Goal: Task Accomplishment & Management: Manage account settings

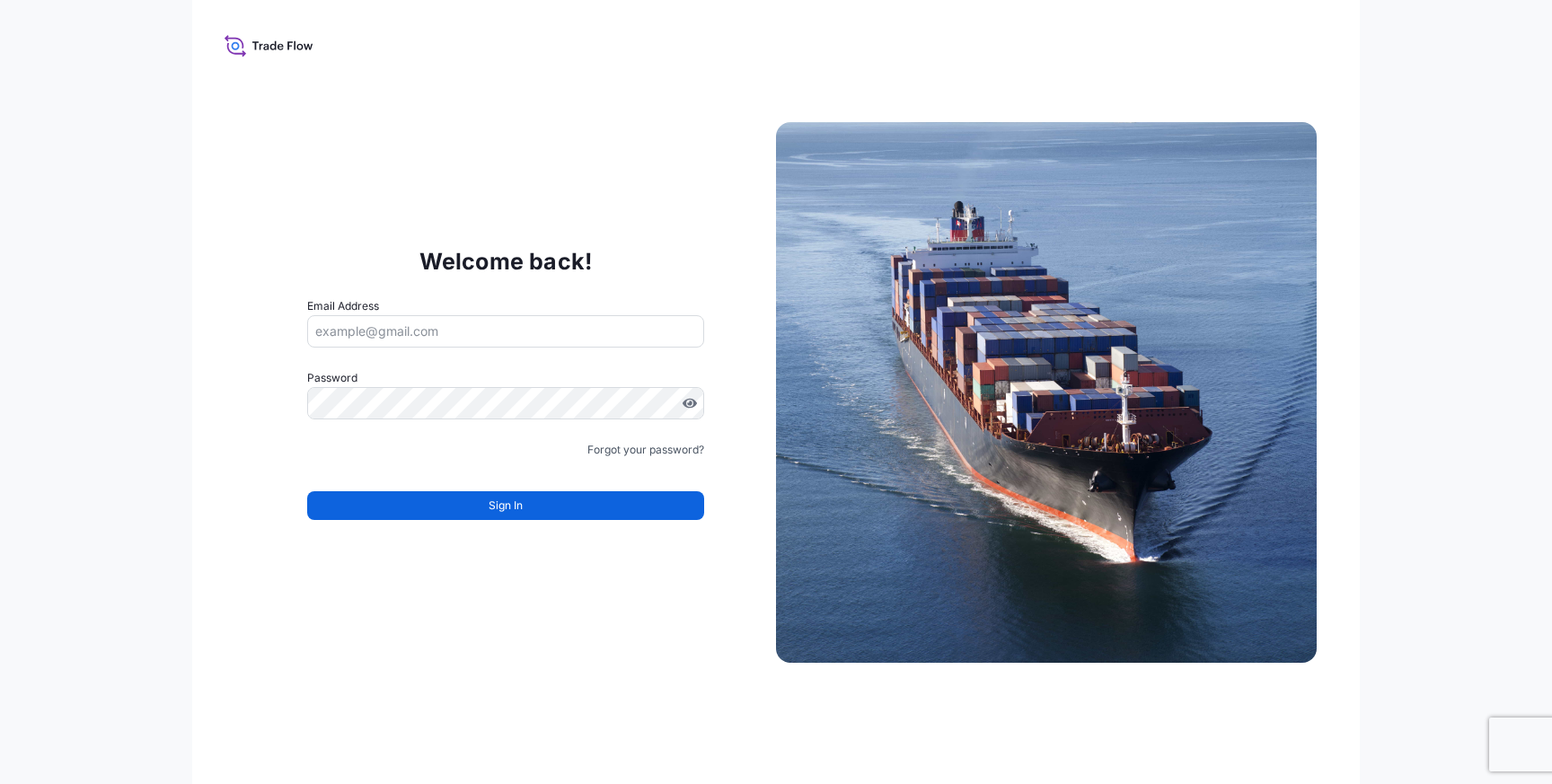
click at [551, 318] on input "Email Address" at bounding box center [506, 331] width 397 height 32
click at [0, 783] on com-1password-button at bounding box center [0, 784] width 0 height 0
click at [284, 303] on div "Welcome back! Email Address Please enter a valid email address Password Must in…" at bounding box center [505, 392] width 541 height 370
click at [351, 336] on input "Email Address" at bounding box center [506, 331] width 397 height 32
click at [194, 364] on div "Welcome back! Email Address Please enter a valid email address Password Must in…" at bounding box center [776, 392] width 1168 height 784
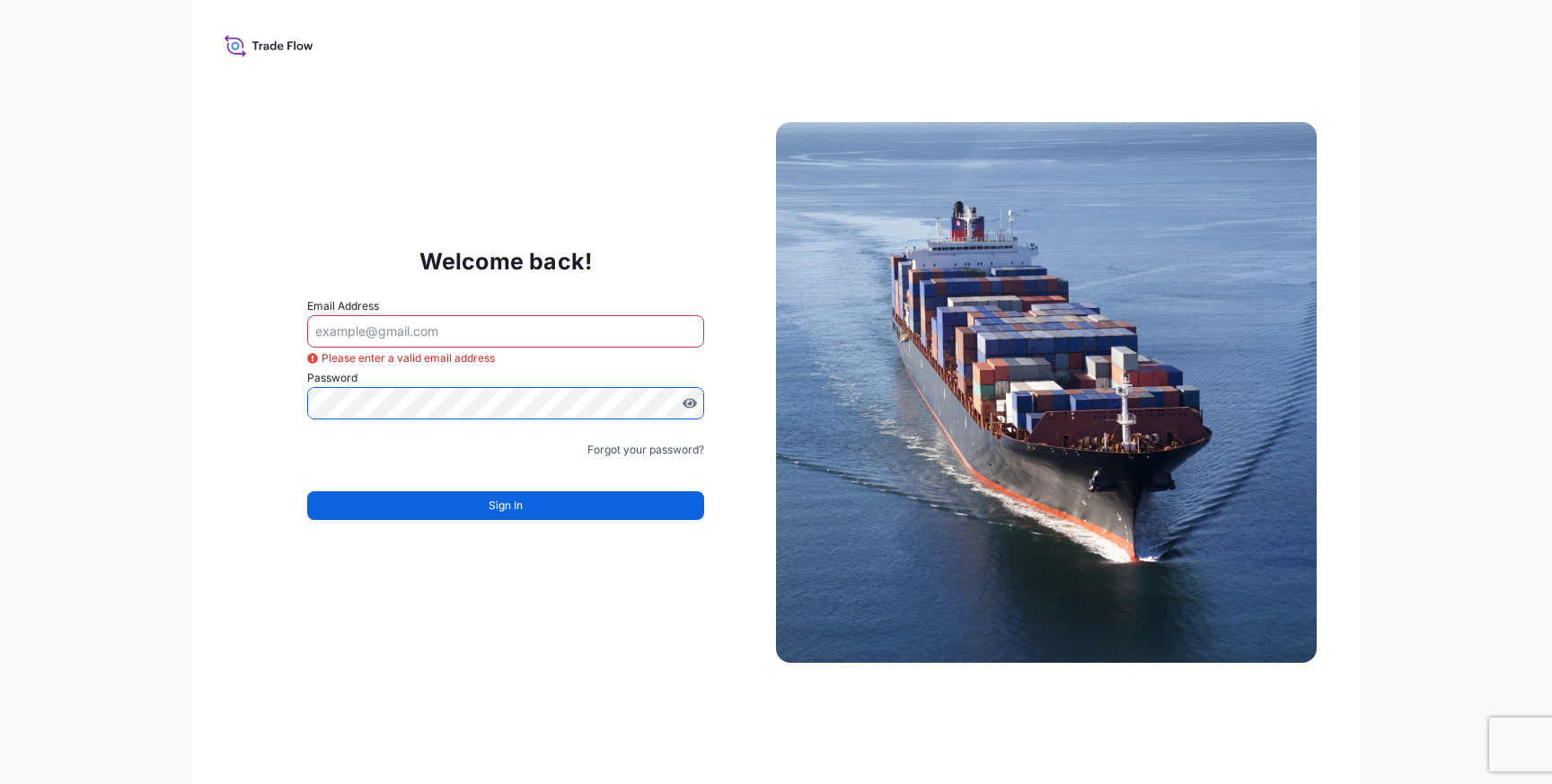
click at [348, 330] on input "Email Address" at bounding box center [506, 331] width 397 height 32
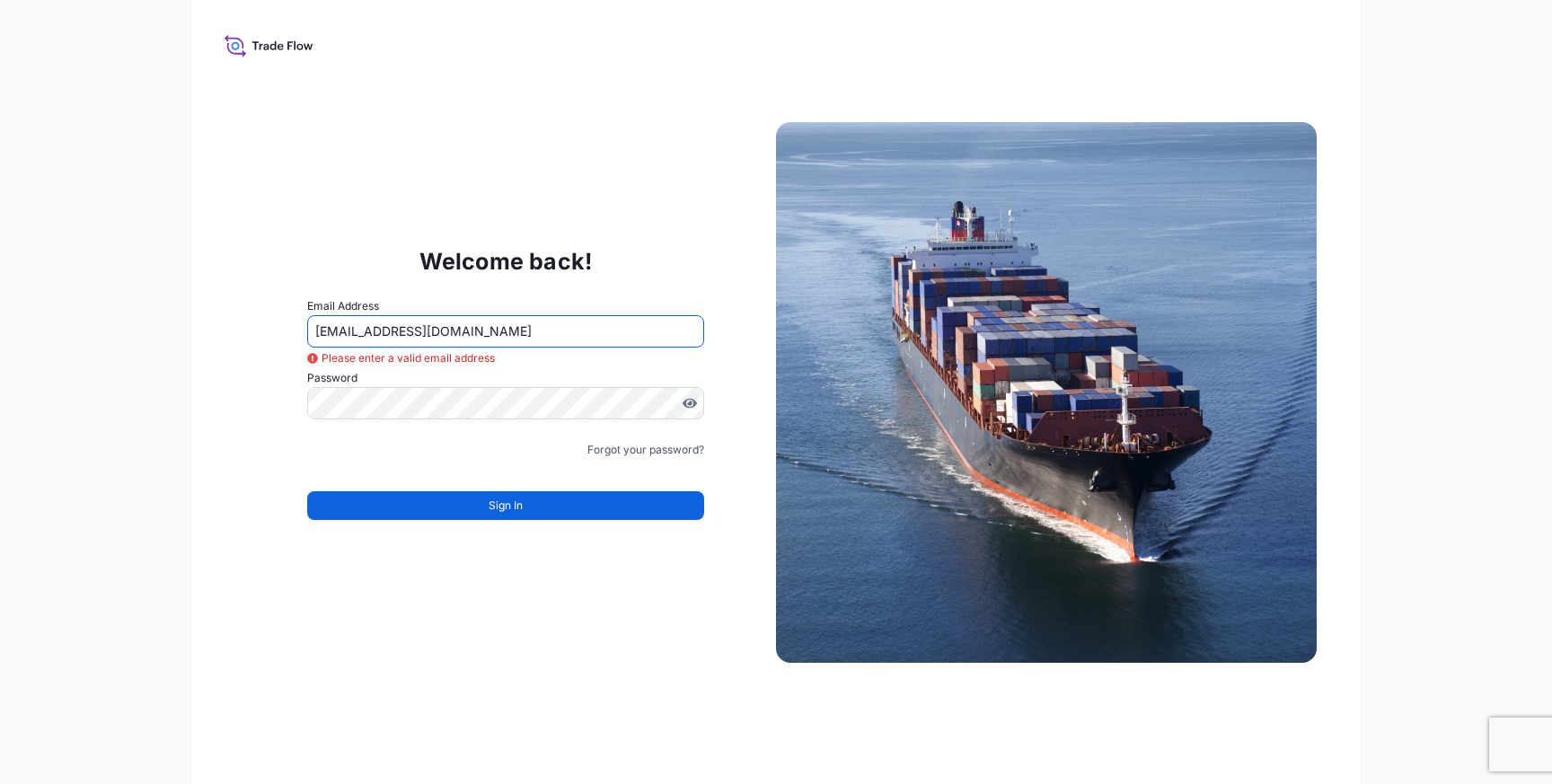
type input "[EMAIL_ADDRESS][DOMAIN_NAME]"
click at [218, 338] on div "Welcome back! Email Address [EMAIL_ADDRESS][DOMAIN_NAME] Please enter a valid e…" at bounding box center [776, 392] width 1168 height 784
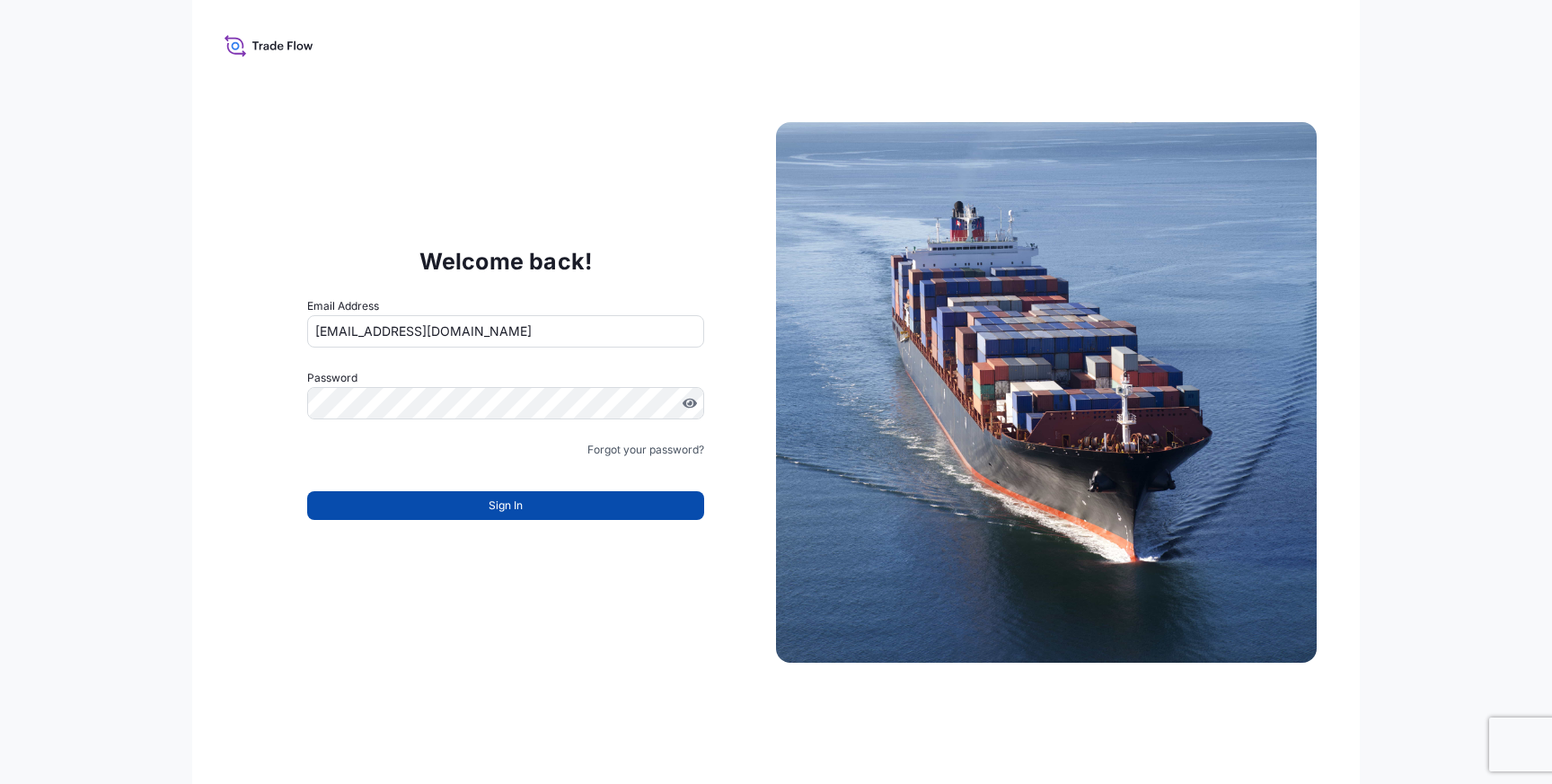
click at [509, 502] on span "Sign In" at bounding box center [505, 505] width 34 height 18
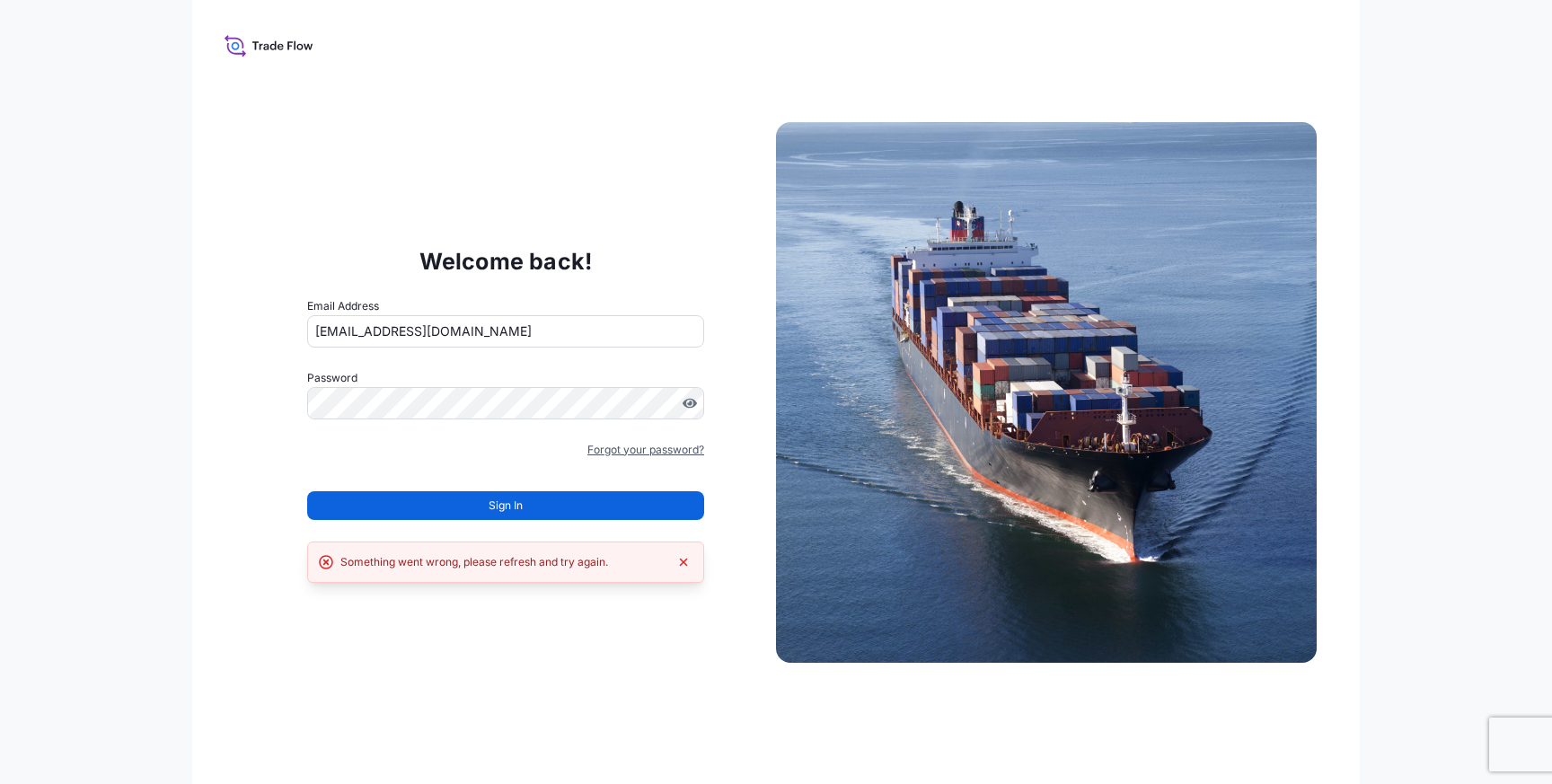
click at [608, 450] on link "Forgot your password?" at bounding box center [646, 450] width 117 height 18
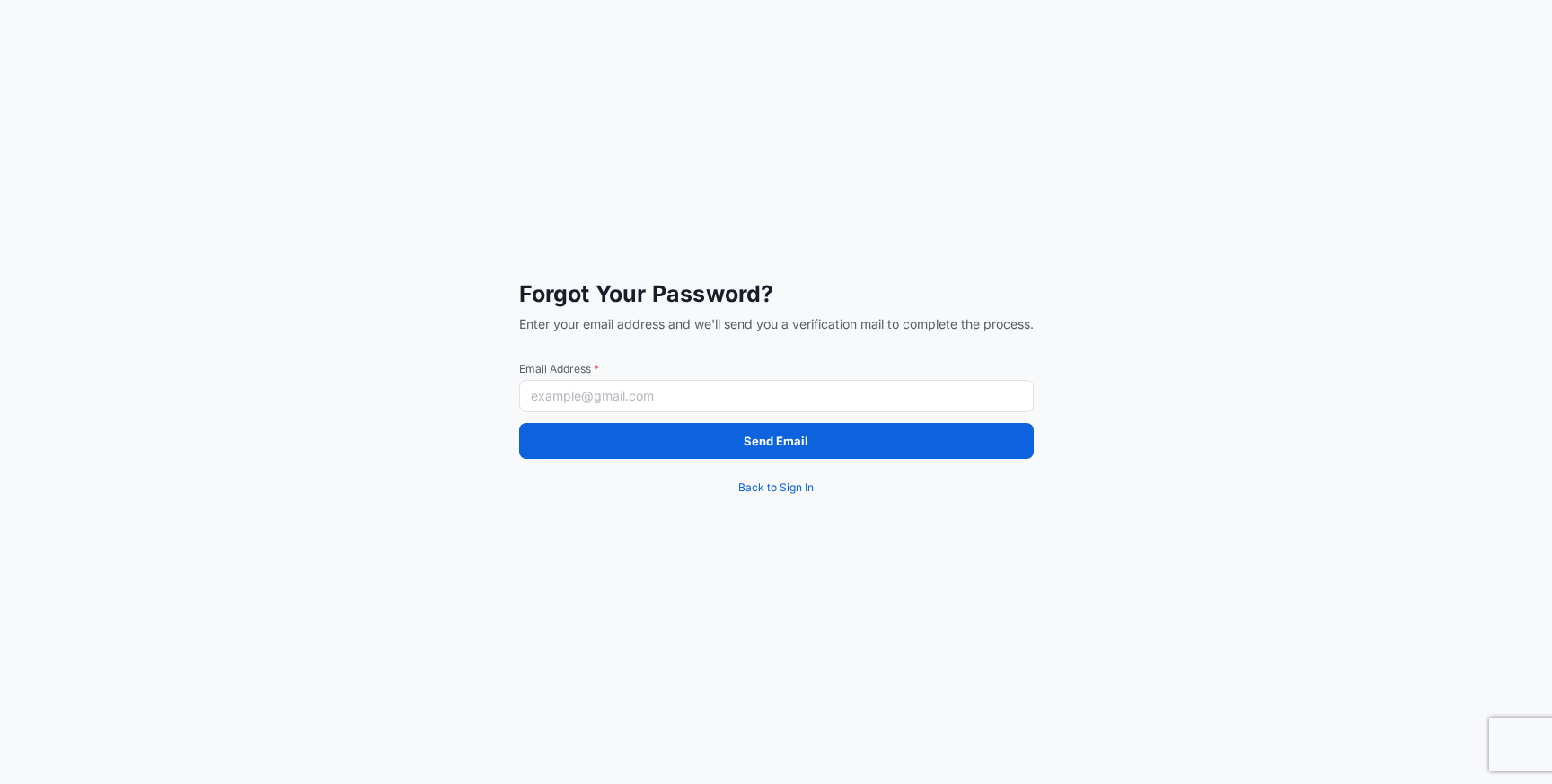
click at [569, 392] on input "Email Address *" at bounding box center [776, 396] width 515 height 32
paste input "xvh1ptz.byt@aye8MTP"
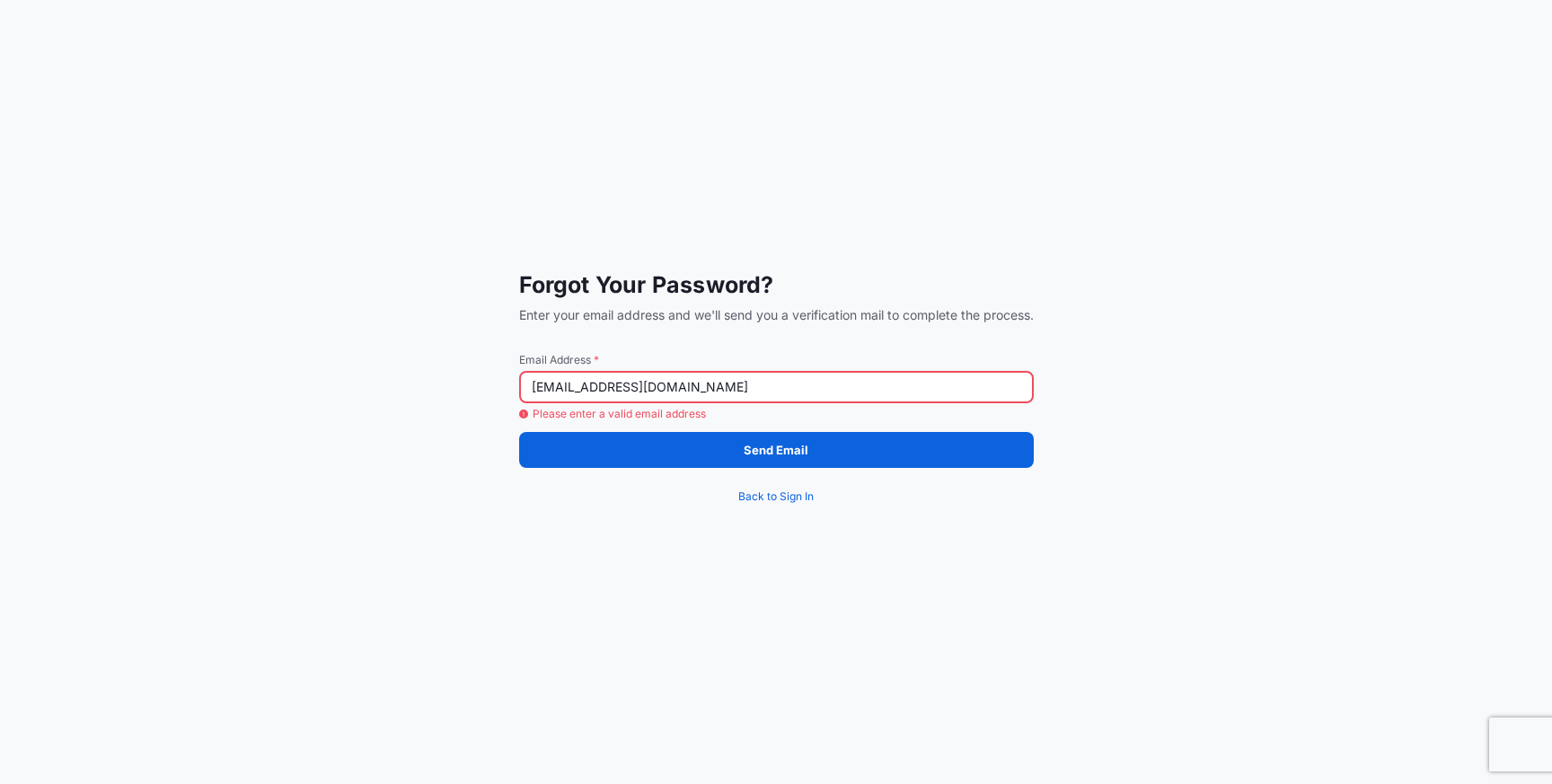
type input "[EMAIL_ADDRESS][DOMAIN_NAME]"
click at [347, 370] on div "Forgot Your Password? Enter your email address and we'll send you a verificatio…" at bounding box center [776, 392] width 1552 height 784
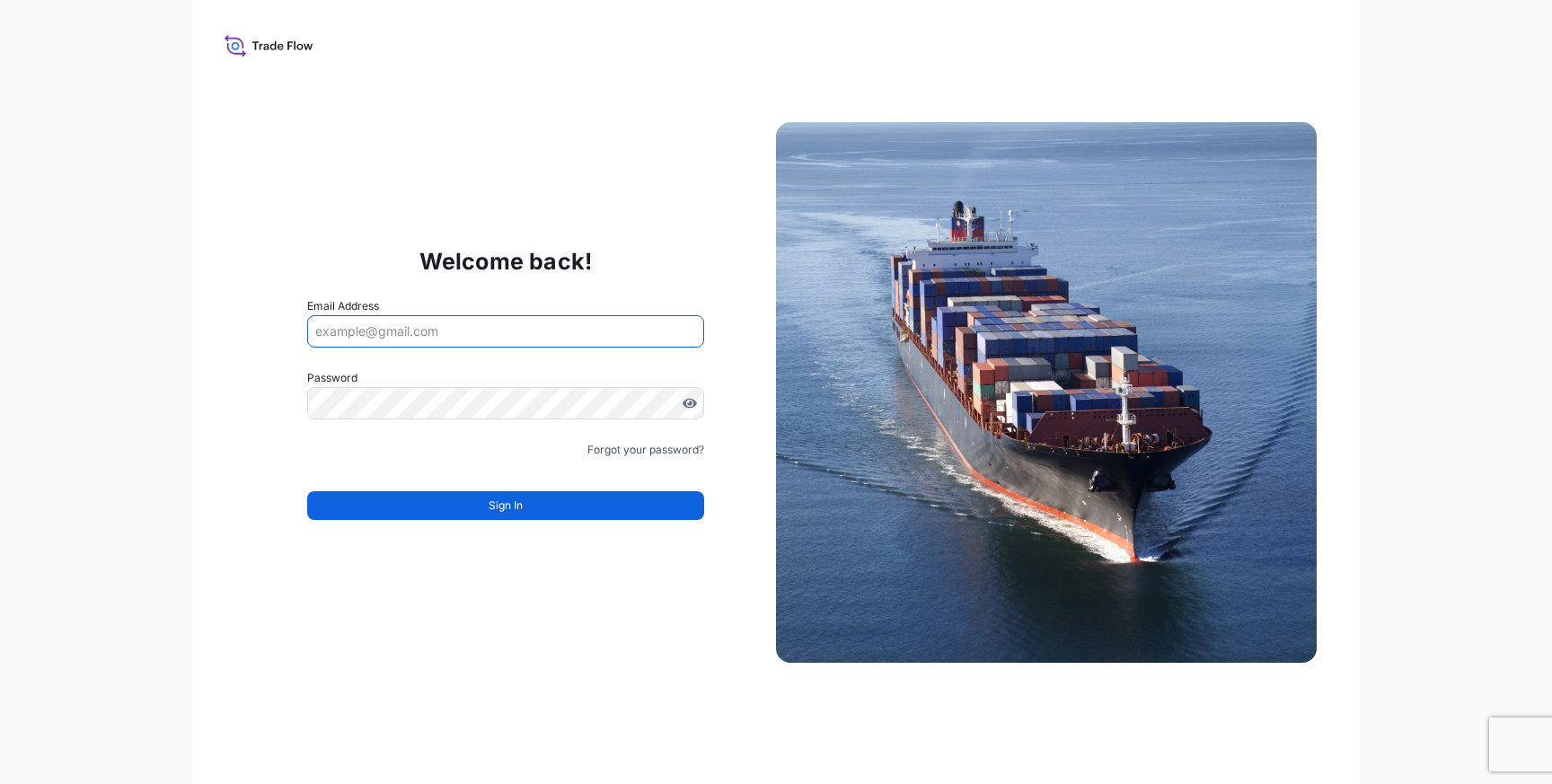
click at [333, 318] on input "Email Address" at bounding box center [506, 331] width 397 height 32
type input "[EMAIL_ADDRESS][DOMAIN_NAME]"
click at [228, 369] on div "Welcome back! Email Address doron@breezeai.com Password Must include: Upper & l…" at bounding box center [776, 392] width 1168 height 784
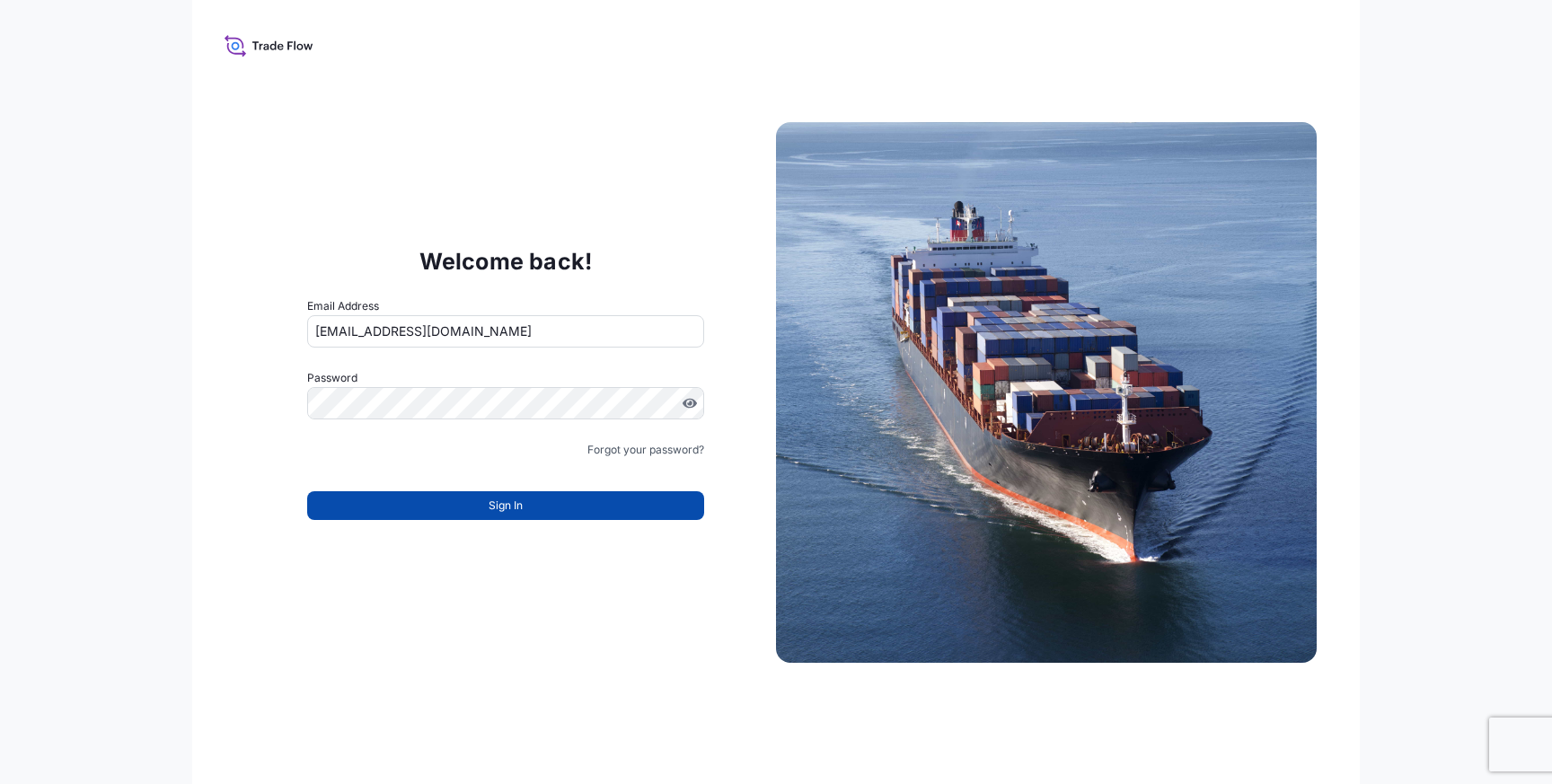
click at [527, 515] on button "Sign In" at bounding box center [506, 505] width 397 height 28
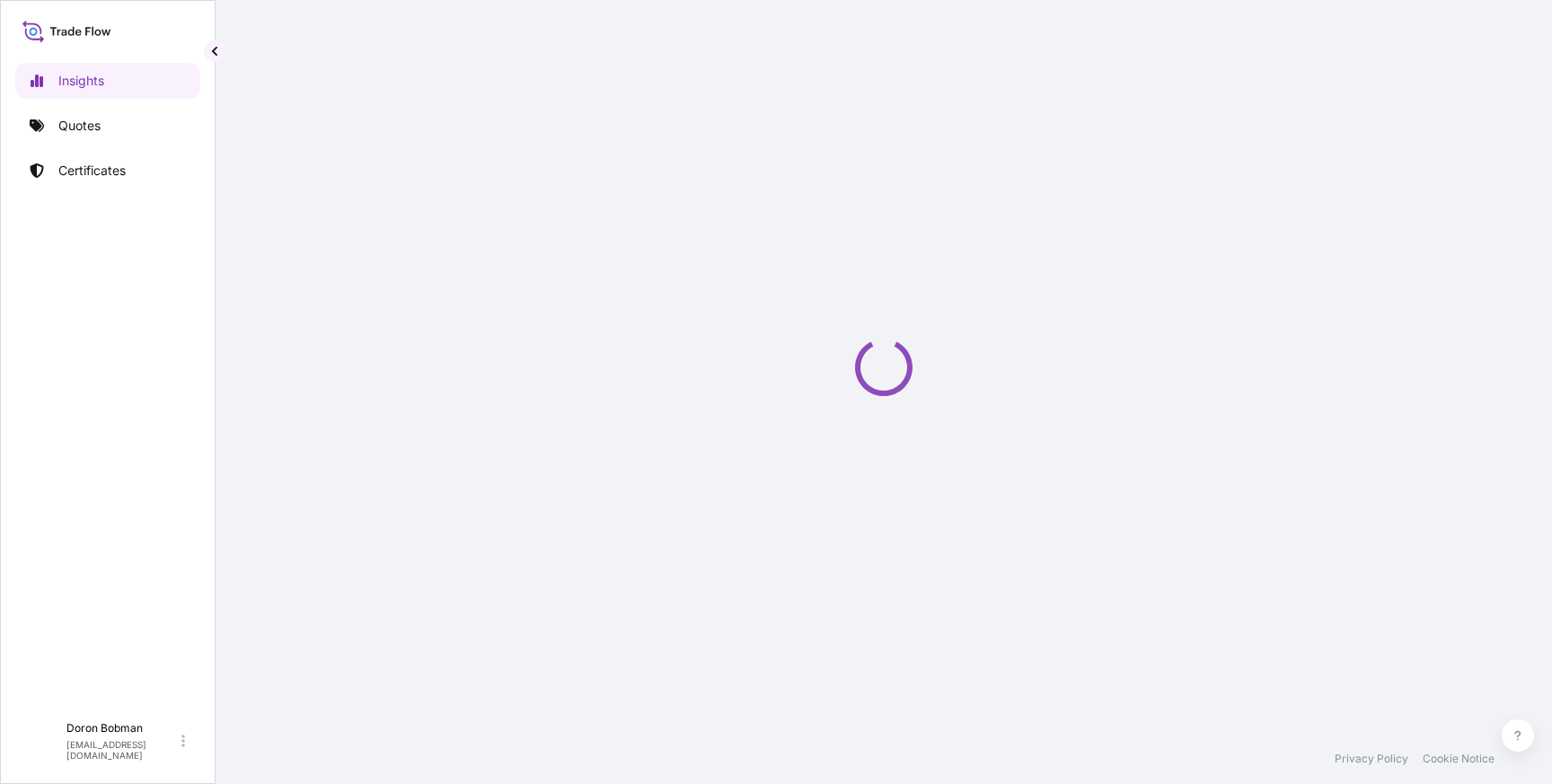
select select "2025"
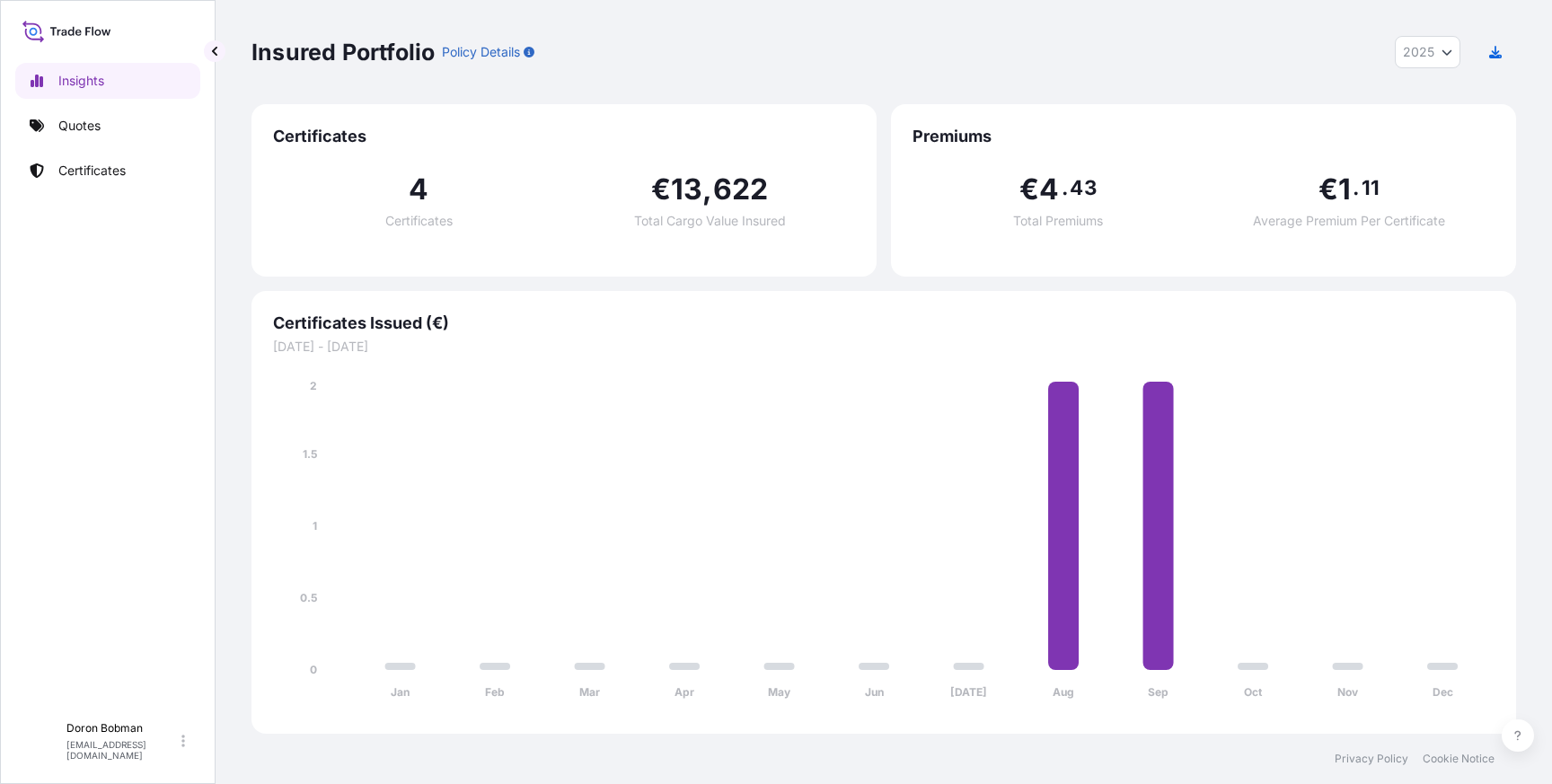
click at [1021, 53] on div "Insured Portfolio Policy Details 2025 2025 2024 2023 2022" at bounding box center [884, 52] width 1265 height 32
